Goal: Find specific page/section: Find specific page/section

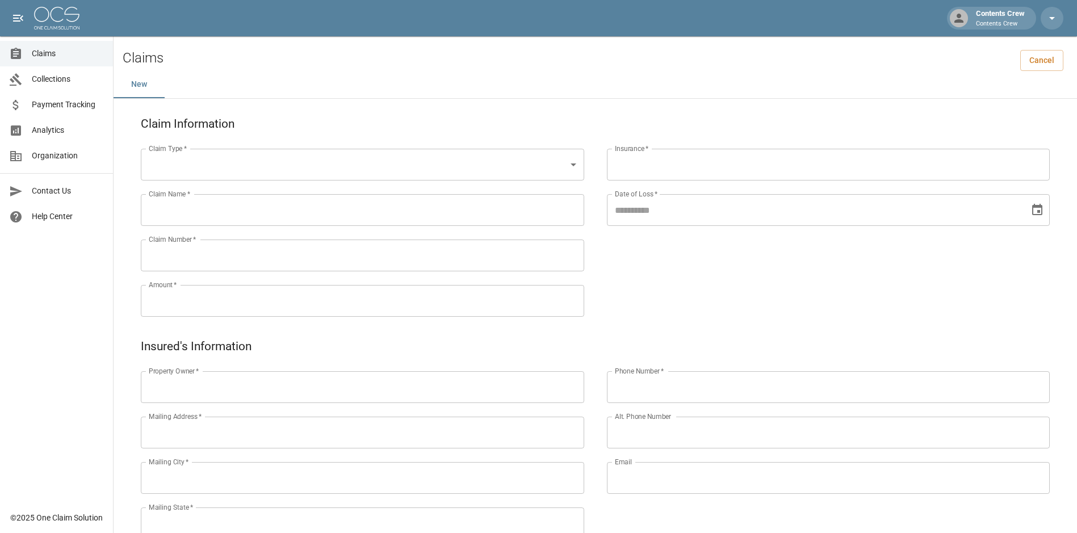
click at [58, 56] on span "Claims" at bounding box center [68, 54] width 72 height 12
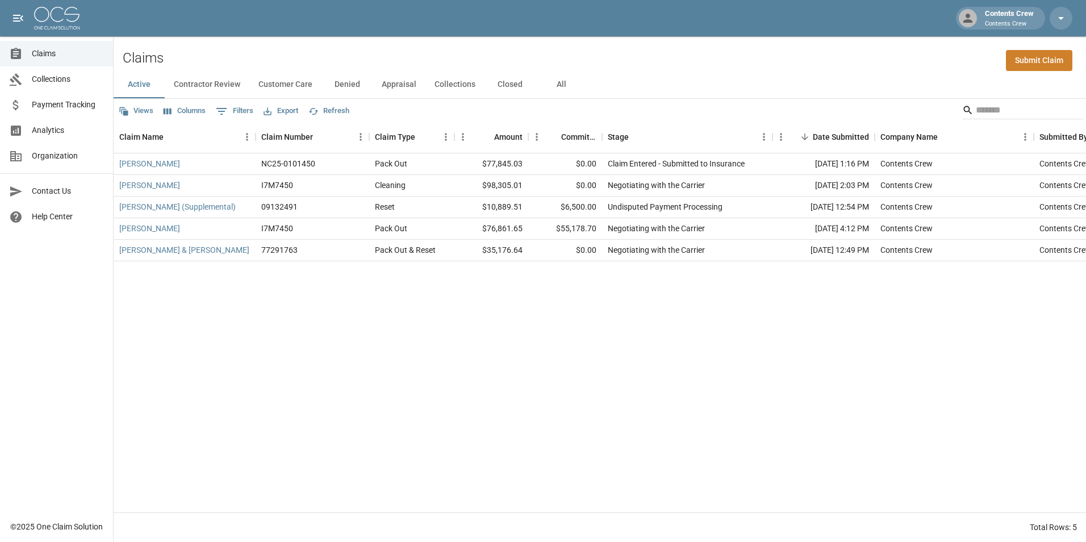
click at [273, 83] on button "Customer Care" at bounding box center [285, 84] width 72 height 27
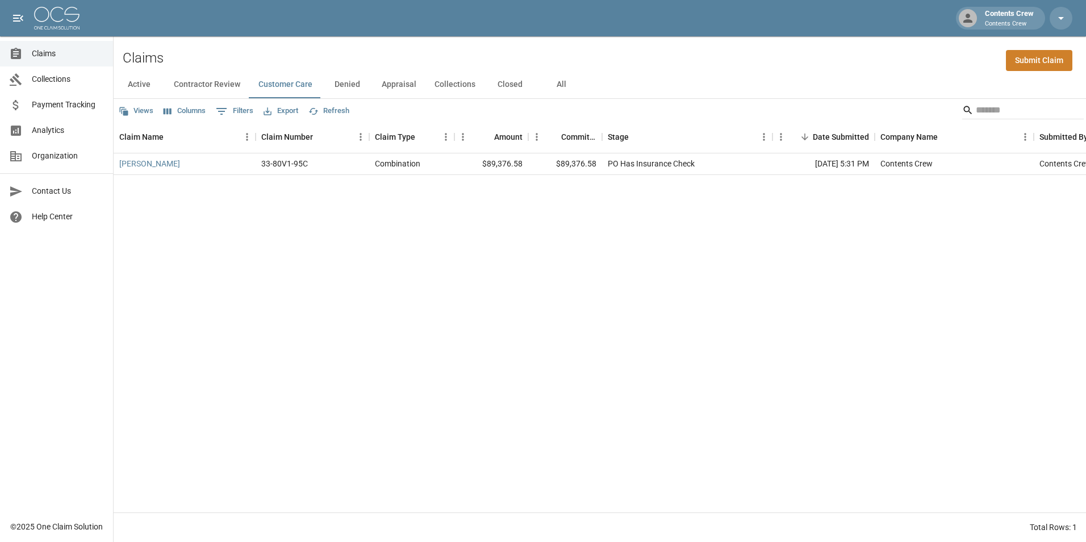
click at [55, 56] on span "Claims" at bounding box center [68, 54] width 72 height 12
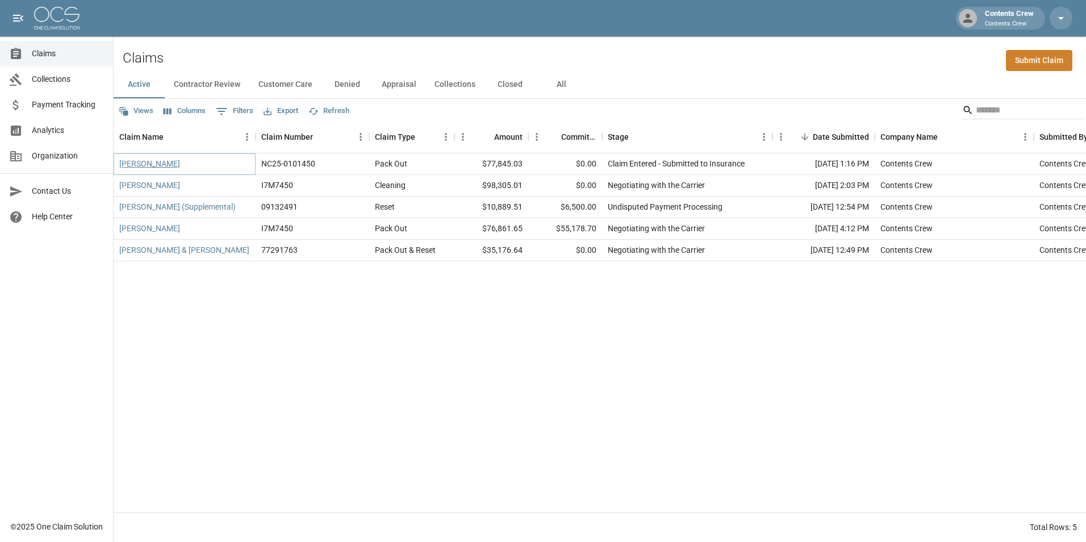
click at [169, 164] on link "[PERSON_NAME]" at bounding box center [149, 163] width 61 height 11
